Goal: Find specific page/section: Find specific page/section

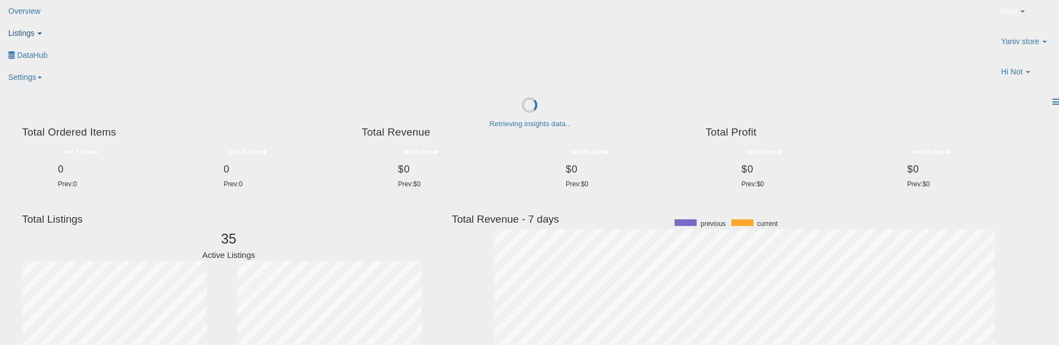
scroll to position [209, 557]
click at [56, 26] on link "Listings" at bounding box center [28, 33] width 56 height 22
click at [12, 54] on icon at bounding box center [12, 54] width 0 height 0
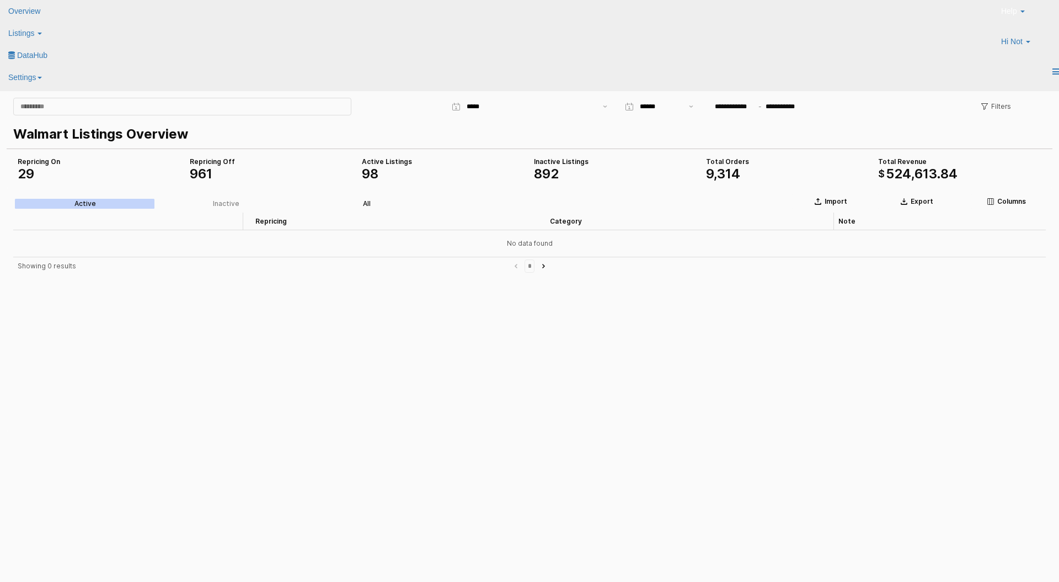
click at [369, 201] on div "All" at bounding box center [367, 204] width 8 height 8
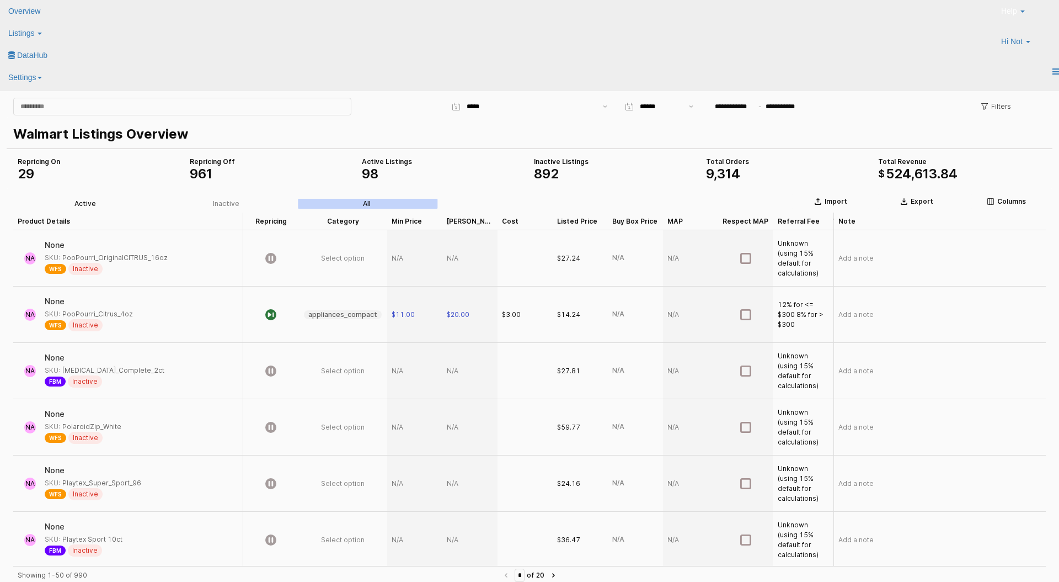
click at [114, 205] on label "Active" at bounding box center [85, 204] width 141 height 10
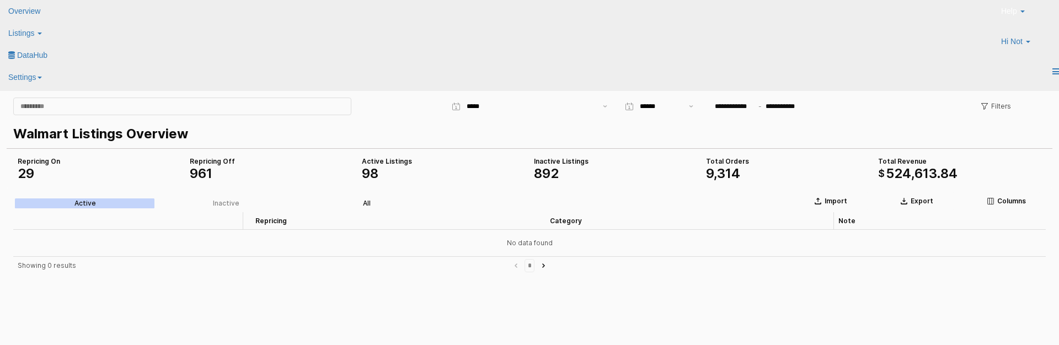
click at [367, 202] on div "All" at bounding box center [367, 204] width 8 height 8
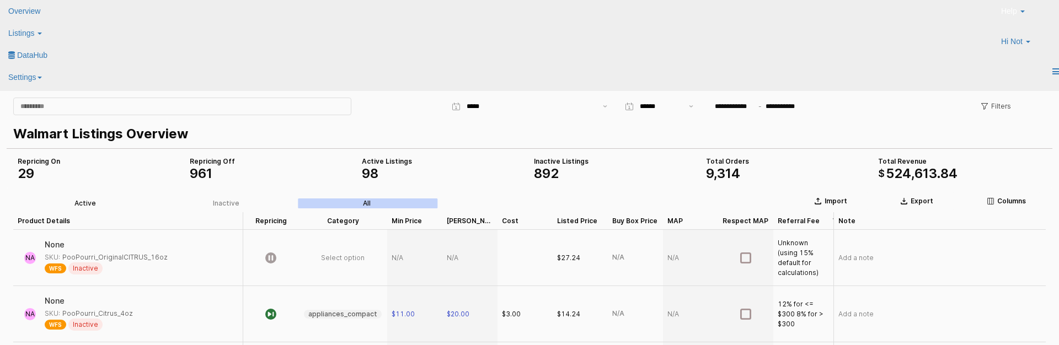
click at [75, 201] on div "Active" at bounding box center [85, 204] width 22 height 8
